Goal: Information Seeking & Learning: Learn about a topic

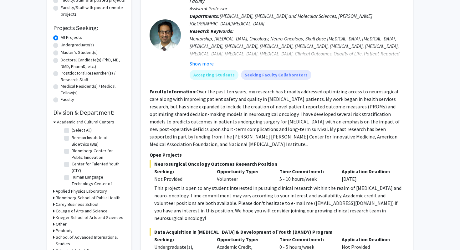
scroll to position [84, 0]
click at [239, 163] on div "This project is open to any student interested in pursuing clinical research wi…" at bounding box center [279, 203] width 250 height 38
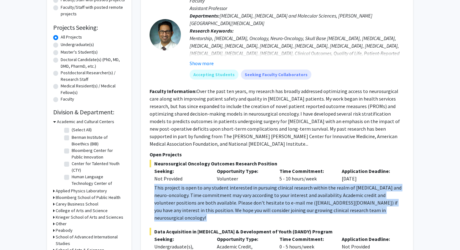
click at [239, 163] on div "This project is open to any student interested in pursuing clinical research wi…" at bounding box center [279, 203] width 250 height 38
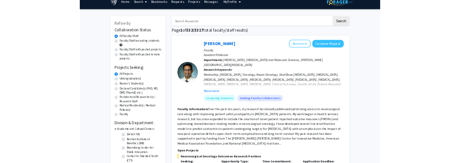
scroll to position [0, 0]
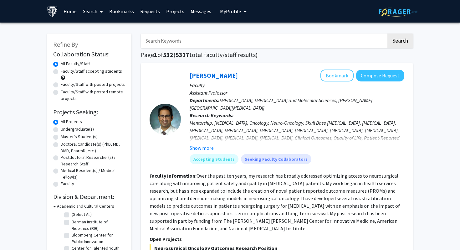
drag, startPoint x: 233, startPoint y: 76, endPoint x: 189, endPoint y: 74, distance: 44.5
click at [189, 74] on div "[PERSON_NAME] Bookmark Compose Request Faculty Assistant Professor Departments:…" at bounding box center [292, 118] width 223 height 99
copy link "[PERSON_NAME]"
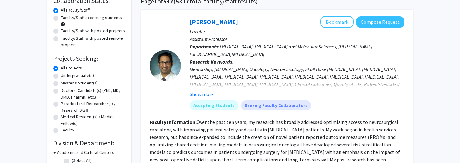
scroll to position [55, 0]
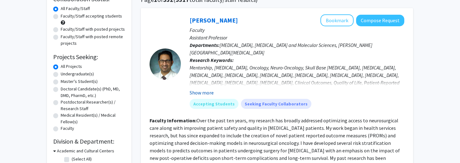
click at [206, 91] on button "Show more" at bounding box center [202, 93] width 24 height 8
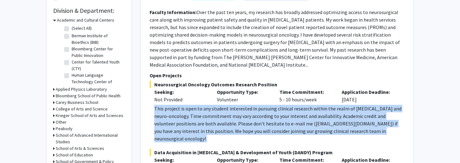
scroll to position [191, 0]
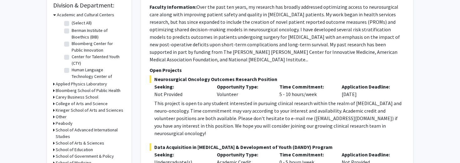
click at [232, 107] on div "This project is open to any student interested in pursuing clinical research wi…" at bounding box center [279, 119] width 250 height 38
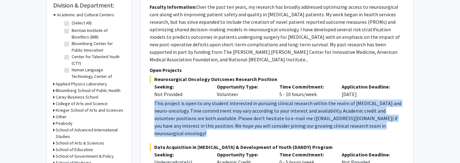
click at [232, 107] on div "This project is open to any student interested in pursuing clinical research wi…" at bounding box center [279, 119] width 250 height 38
click at [235, 110] on div "This project is open to any student interested in pursuing clinical research wi…" at bounding box center [279, 119] width 250 height 38
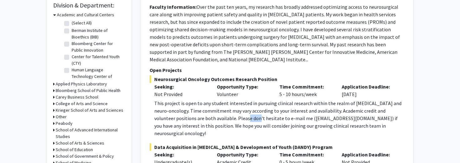
click at [235, 110] on div "This project is open to any student interested in pursuing clinical research wi…" at bounding box center [279, 119] width 250 height 38
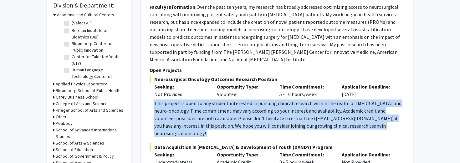
click at [235, 110] on div "This project is open to any student interested in pursuing clinical research wi…" at bounding box center [279, 119] width 250 height 38
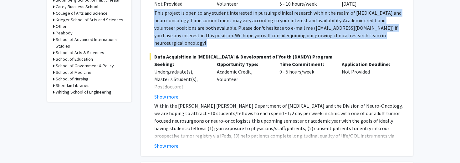
scroll to position [282, 0]
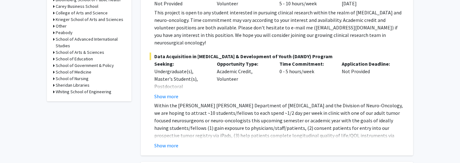
click at [210, 114] on p "Within the [PERSON_NAME] [PERSON_NAME] Department of [MEDICAL_DATA] and the Div…" at bounding box center [279, 128] width 250 height 53
click at [208, 115] on p "Within the [PERSON_NAME] [PERSON_NAME] Department of [MEDICAL_DATA] and the Div…" at bounding box center [279, 128] width 250 height 53
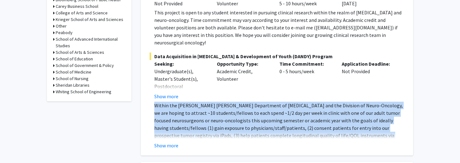
click at [208, 115] on p "Within the [PERSON_NAME] [PERSON_NAME] Department of [MEDICAL_DATA] and the Div…" at bounding box center [279, 128] width 250 height 53
click at [207, 115] on p "Within the [PERSON_NAME] [PERSON_NAME] Department of [MEDICAL_DATA] and the Div…" at bounding box center [279, 128] width 250 height 53
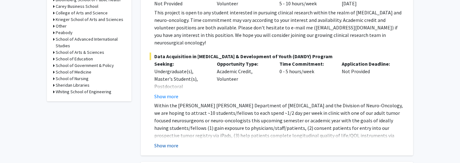
click at [172, 142] on button "Show more" at bounding box center [166, 146] width 24 height 8
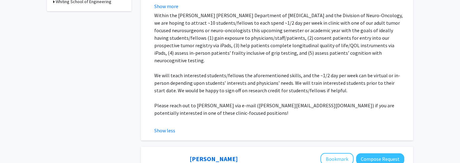
scroll to position [374, 0]
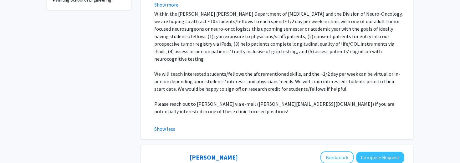
click at [189, 100] on p "Please reach out to [PERSON_NAME] via e-mail ([PERSON_NAME][EMAIL_ADDRESS][DOMA…" at bounding box center [279, 107] width 250 height 15
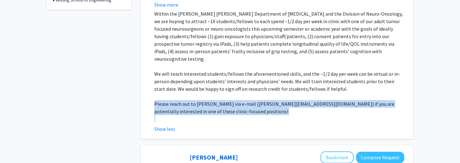
click at [189, 100] on p "Please reach out to [PERSON_NAME] via e-mail ([PERSON_NAME][EMAIL_ADDRESS][DOMA…" at bounding box center [279, 107] width 250 height 15
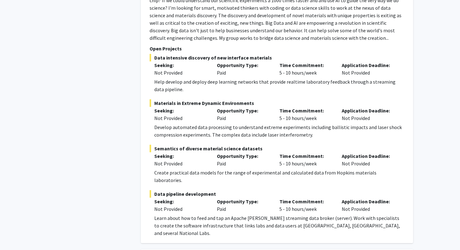
scroll to position [621, 0]
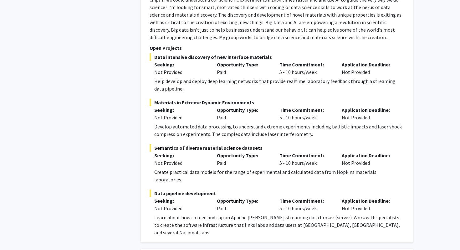
click at [182, 163] on div "Create practical data models for the range of experimental and calculated data …" at bounding box center [279, 175] width 250 height 15
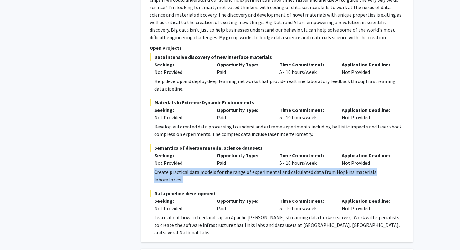
click at [182, 163] on div "Create practical data models for the range of experimental and calculated data …" at bounding box center [279, 175] width 250 height 15
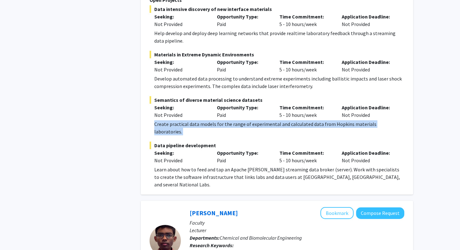
scroll to position [672, 0]
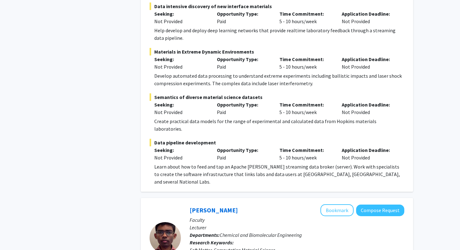
click at [181, 163] on div "Learn about how to feed and tap an Apache [PERSON_NAME] streaming data broker (…" at bounding box center [279, 174] width 250 height 23
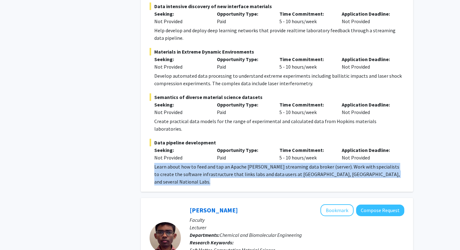
click at [181, 163] on div "Learn about how to feed and tap an Apache [PERSON_NAME] streaming data broker (…" at bounding box center [279, 174] width 250 height 23
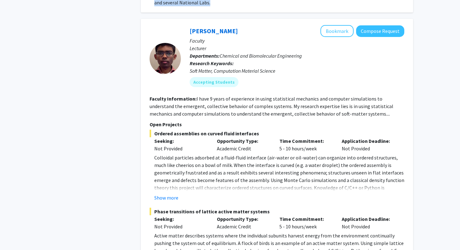
scroll to position [851, 0]
click at [171, 163] on button "Show more" at bounding box center [166, 197] width 24 height 8
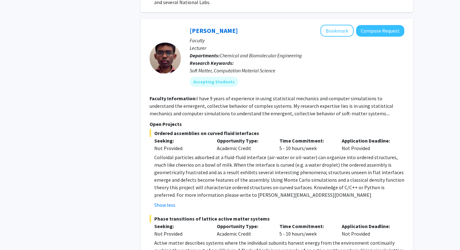
click at [193, 153] on p "Colloidal particles adsorbed at a fluid-fluid interface (air-water or oil-water…" at bounding box center [279, 175] width 250 height 45
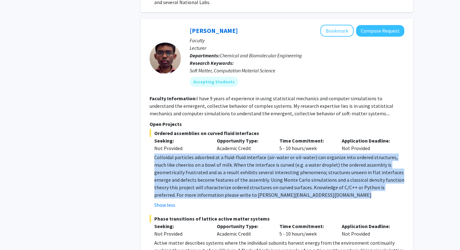
click at [193, 153] on p "Colloidal particles adsorbed at a fluid-fluid interface (air-water or oil-water…" at bounding box center [279, 175] width 250 height 45
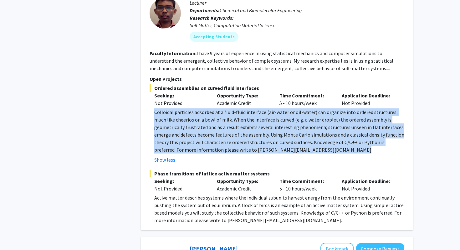
scroll to position [911, 0]
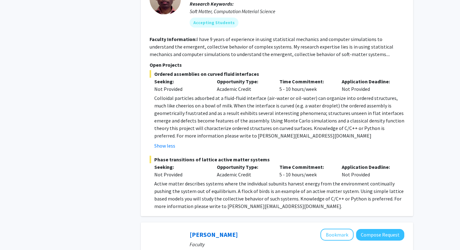
click at [181, 163] on p "Active matter describes systems where the individual subunits harvest energy fr…" at bounding box center [279, 195] width 250 height 30
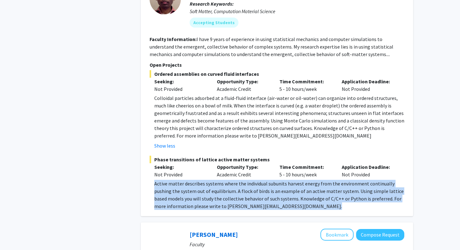
click at [181, 163] on p "Active matter describes systems where the individual subunits harvest energy fr…" at bounding box center [279, 195] width 250 height 30
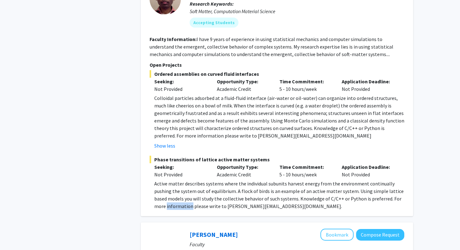
click at [181, 163] on p "Active matter describes systems where the individual subunits harvest energy fr…" at bounding box center [279, 195] width 250 height 30
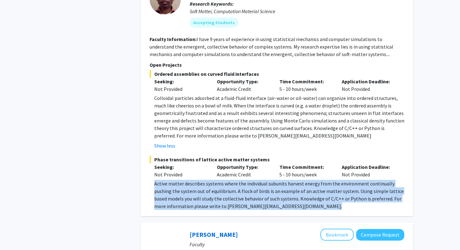
click at [181, 163] on p "Active matter describes systems where the individual subunits harvest energy fr…" at bounding box center [279, 195] width 250 height 30
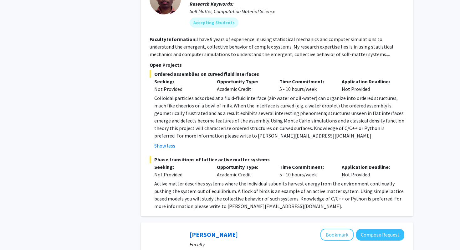
click at [218, 94] on p "Colloidal particles adsorbed at a fluid-fluid interface (air-water or oil-water…" at bounding box center [279, 116] width 250 height 45
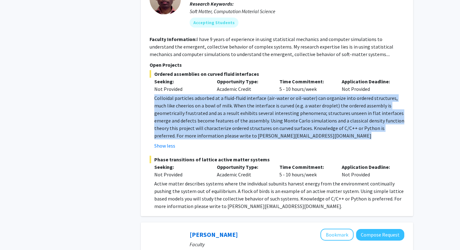
click at [218, 94] on p "Colloidal particles adsorbed at a fluid-fluid interface (air-water or oil-water…" at bounding box center [279, 116] width 250 height 45
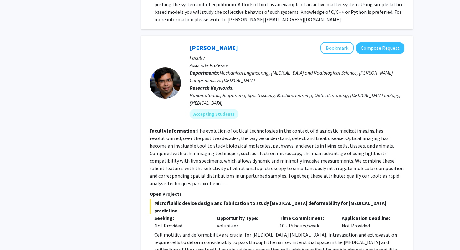
click at [203, 128] on fg-read-more "The evolution of optical technologies in the context of diagnostic medical imag…" at bounding box center [277, 156] width 254 height 59
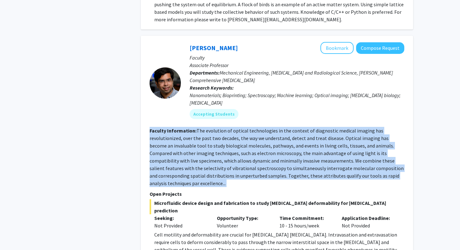
click at [203, 128] on fg-read-more "The evolution of optical technologies in the context of diagnostic medical imag…" at bounding box center [277, 156] width 254 height 59
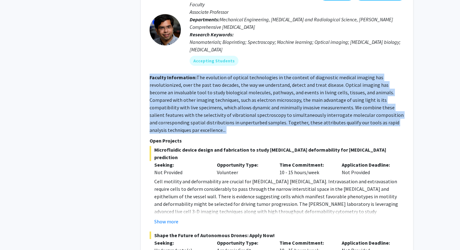
scroll to position [1156, 0]
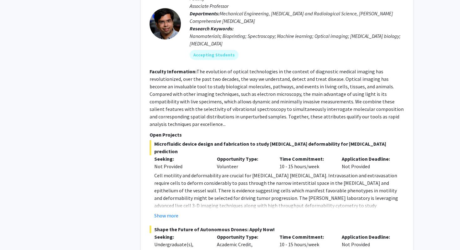
click at [203, 163] on p "Cell motility and deformability are crucial for [MEDICAL_DATA] [MEDICAL_DATA]. …" at bounding box center [279, 193] width 250 height 45
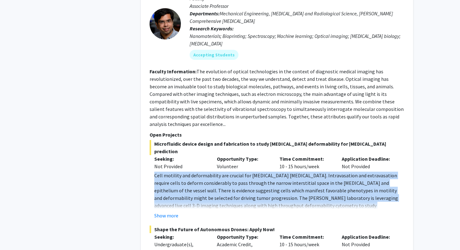
click at [203, 163] on p "Cell motility and deformability are crucial for [MEDICAL_DATA] [MEDICAL_DATA]. …" at bounding box center [279, 193] width 250 height 45
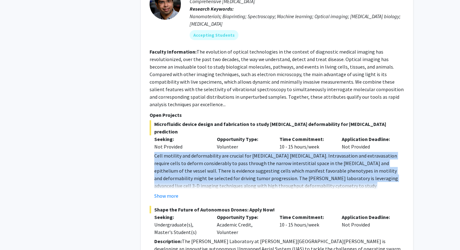
scroll to position [1188, 0]
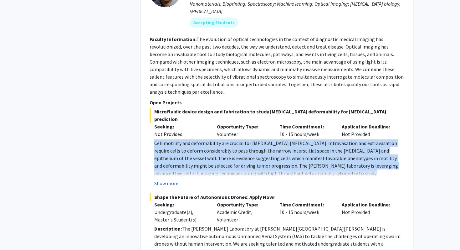
click at [172, 163] on button "Show more" at bounding box center [166, 183] width 24 height 8
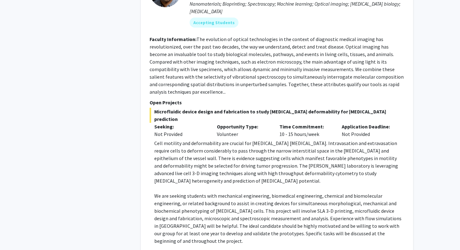
click at [174, 163] on p "We are seeking students with mechanical engineering, biomedical engineering, ch…" at bounding box center [279, 218] width 250 height 53
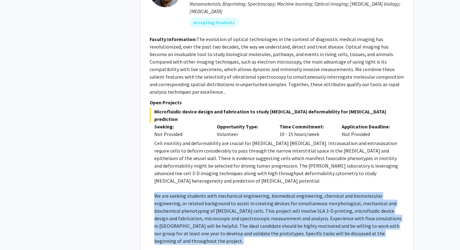
click at [174, 163] on p "We are seeking students with mechanical engineering, biomedical engineering, ch…" at bounding box center [279, 218] width 250 height 53
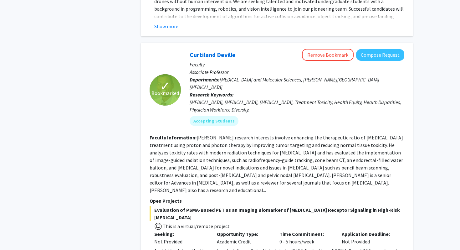
scroll to position [1523, 0]
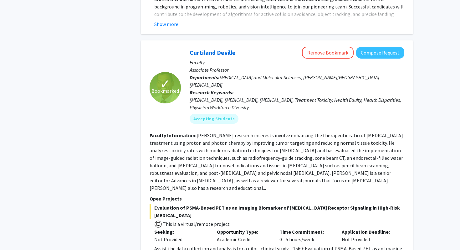
click at [228, 163] on span "Evaluation of PSMA-Based PET as an Imaging Biomarker of [MEDICAL_DATA] Receptor…" at bounding box center [277, 211] width 255 height 15
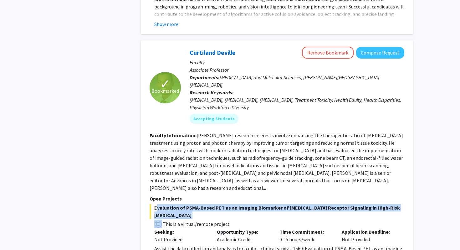
click at [228, 163] on span "Evaluation of PSMA-Based PET as an Imaging Biomarker of [MEDICAL_DATA] Receptor…" at bounding box center [277, 211] width 255 height 15
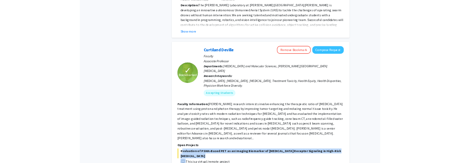
scroll to position [1483, 0]
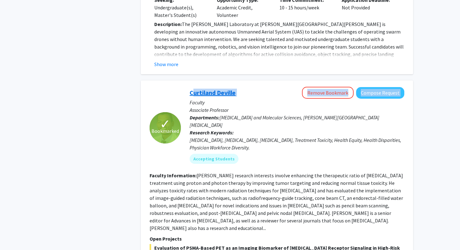
drag, startPoint x: 244, startPoint y: 23, endPoint x: 190, endPoint y: 22, distance: 54.5
click at [190, 87] on div "[PERSON_NAME] Remove Bookmark Compose Request" at bounding box center [297, 93] width 215 height 12
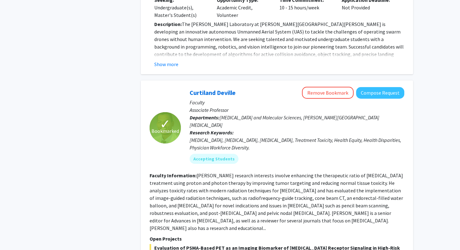
click at [237, 87] on div "[PERSON_NAME] Remove Bookmark Compose Request" at bounding box center [297, 93] width 215 height 12
drag, startPoint x: 237, startPoint y: 24, endPoint x: 187, endPoint y: 25, distance: 50.4
click at [187, 87] on div "[PERSON_NAME] Remove Bookmark Compose Request Faculty Associate Professor Depar…" at bounding box center [292, 128] width 223 height 82
copy link "Curtiland Deville"
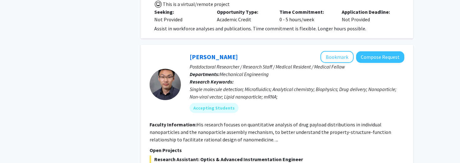
scroll to position [1724, 0]
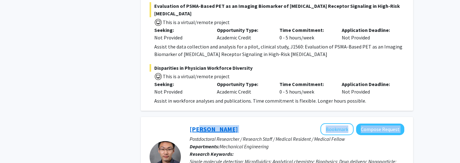
drag, startPoint x: 223, startPoint y: 46, endPoint x: 196, endPoint y: 46, distance: 27.5
click at [196, 123] on div "Sixuan Li Bookmark Compose Request" at bounding box center [297, 129] width 215 height 12
click at [221, 123] on div "Sixuan Li Bookmark Compose Request" at bounding box center [297, 129] width 215 height 12
drag, startPoint x: 218, startPoint y: 47, endPoint x: 188, endPoint y: 48, distance: 29.7
click at [188, 123] on div "Sixuan Li Bookmark Compose Request Postdoctoral Researcher / Research Staff / M…" at bounding box center [292, 156] width 223 height 67
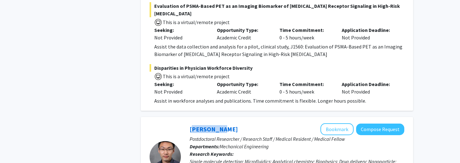
copy link "[PERSON_NAME]"
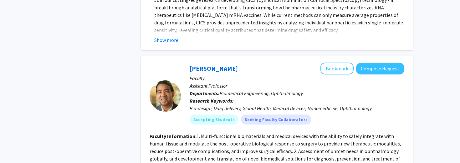
scroll to position [2159, 0]
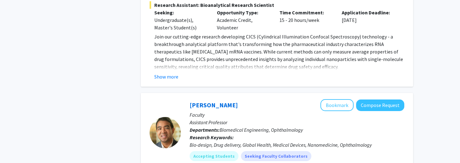
scroll to position [2119, 0]
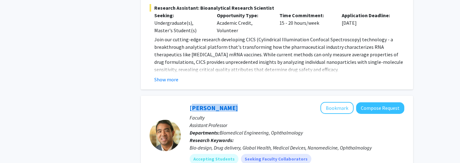
drag, startPoint x: 228, startPoint y: 24, endPoint x: 182, endPoint y: 23, distance: 46.0
click at [182, 102] on div "[PERSON_NAME] Bookmark Compose Request Faculty Assistant Professor Departments:…" at bounding box center [292, 135] width 223 height 67
copy link "[PERSON_NAME]"
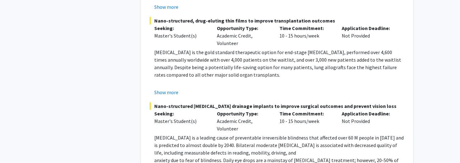
scroll to position [2430, 0]
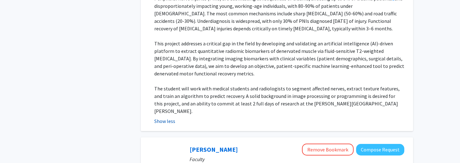
scroll to position [3048, 0]
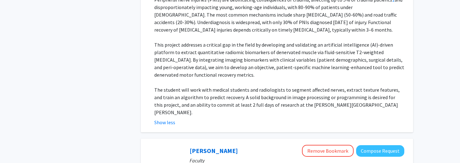
drag, startPoint x: 240, startPoint y: 30, endPoint x: 187, endPoint y: 33, distance: 53.0
copy link "[PERSON_NAME]"
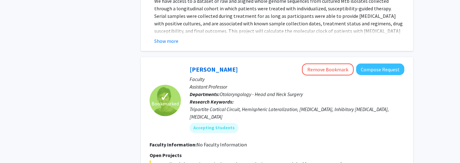
scroll to position [3506, 0]
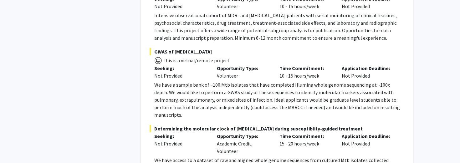
scroll to position [3336, 0]
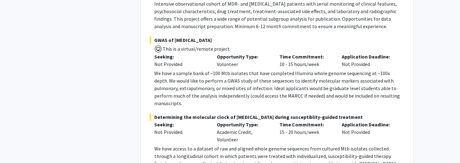
drag, startPoint x: 233, startPoint y: 90, endPoint x: 191, endPoint y: 93, distance: 42.3
copy link "[PERSON_NAME]"
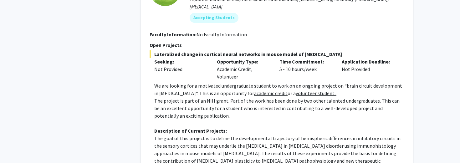
scroll to position [3684, 0]
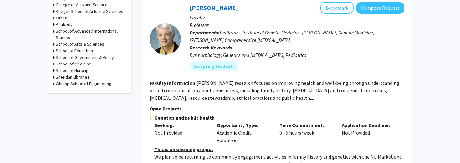
scroll to position [286, 0]
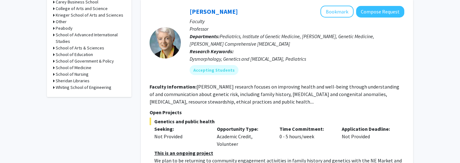
drag, startPoint x: 237, startPoint y: 8, endPoint x: 237, endPoint y: 13, distance: 6.0
click at [237, 13] on div "[PERSON_NAME] Bookmark Compose Request" at bounding box center [297, 12] width 215 height 12
copy link "[PERSON_NAME]"
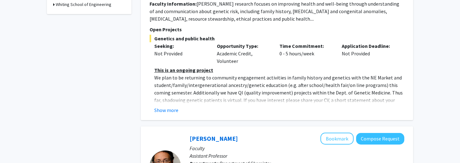
scroll to position [370, 0]
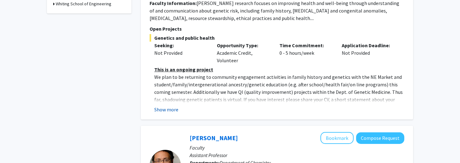
click at [174, 106] on button "Show more" at bounding box center [166, 110] width 24 height 8
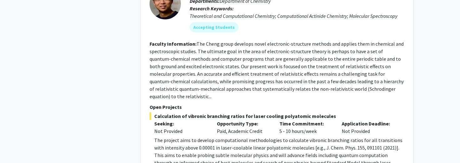
scroll to position [581, 0]
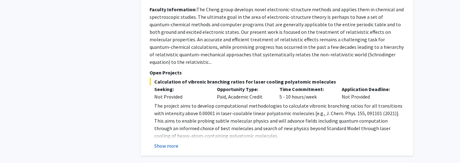
click at [168, 142] on button "Show more" at bounding box center [166, 146] width 24 height 8
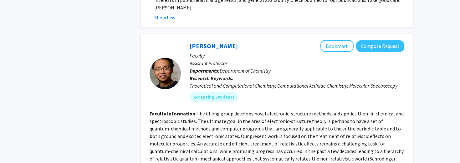
scroll to position [469, 0]
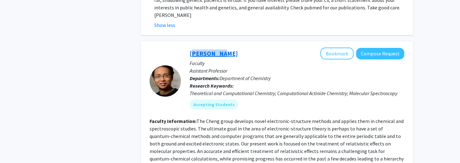
drag, startPoint x: 222, startPoint y: 47, endPoint x: 189, endPoint y: 47, distance: 33.2
click at [189, 48] on div "[PERSON_NAME] Bookmark Compose Request Faculty Assistant Professor Departments:…" at bounding box center [292, 81] width 223 height 67
copy link "[PERSON_NAME]"
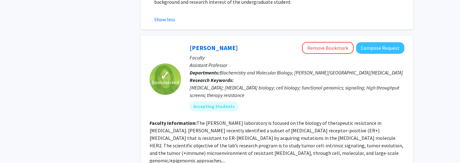
scroll to position [752, 0]
drag, startPoint x: 229, startPoint y: 32, endPoint x: 186, endPoint y: 32, distance: 42.9
click at [186, 42] on div "[PERSON_NAME] Remove Bookmark Compose Request Faculty Assistant Professor Depar…" at bounding box center [292, 79] width 223 height 74
copy link "[PERSON_NAME]"
